Goal: Information Seeking & Learning: Find specific fact

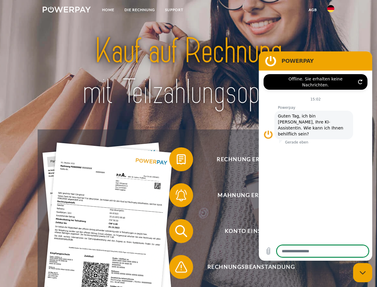
click at [67, 10] on img at bounding box center [67, 10] width 48 height 6
click at [331, 10] on img at bounding box center [330, 8] width 7 height 7
click at [313, 10] on link "agb" at bounding box center [313, 9] width 19 height 11
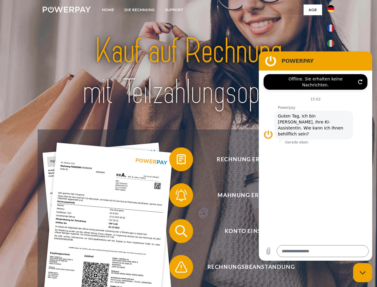
click at [177, 160] on span at bounding box center [172, 159] width 30 height 30
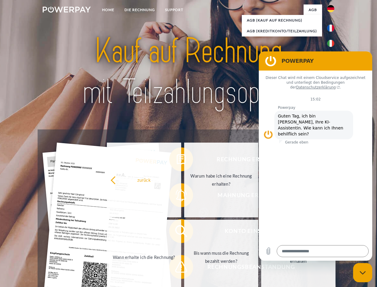
click at [177, 196] on div "Rechnung erhalten? Mahnung erhalten? Konto einsehen" at bounding box center [189, 248] width 302 height 239
click at [184, 232] on link "Bis wann muss die Rechnung bezahlt werden?" at bounding box center [221, 256] width 74 height 75
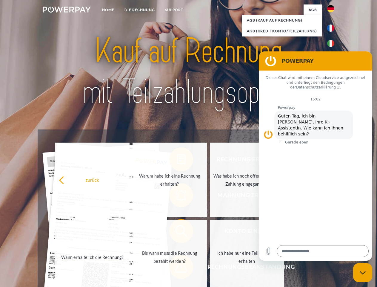
click at [177, 268] on span at bounding box center [172, 267] width 30 height 30
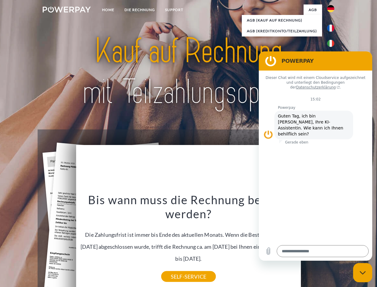
click at [363, 272] on icon "Messaging-Fenster schließen" at bounding box center [363, 272] width 6 height 4
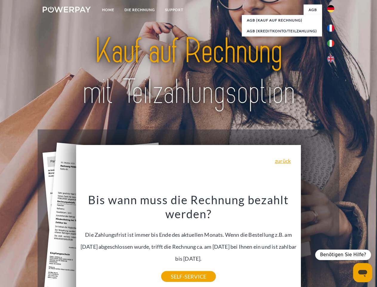
type textarea "*"
